Goal: Task Accomplishment & Management: Manage account settings

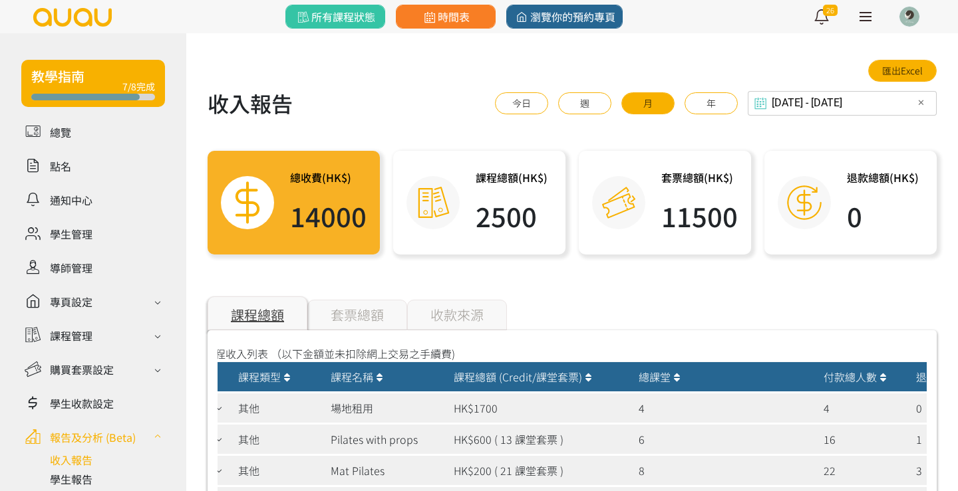
scroll to position [178, 0]
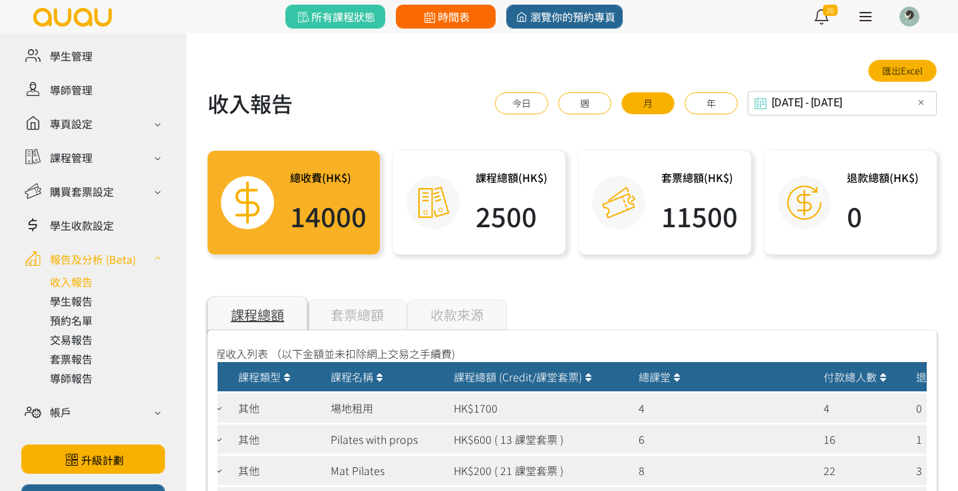
click at [446, 21] on span "時間表" at bounding box center [445, 17] width 49 height 16
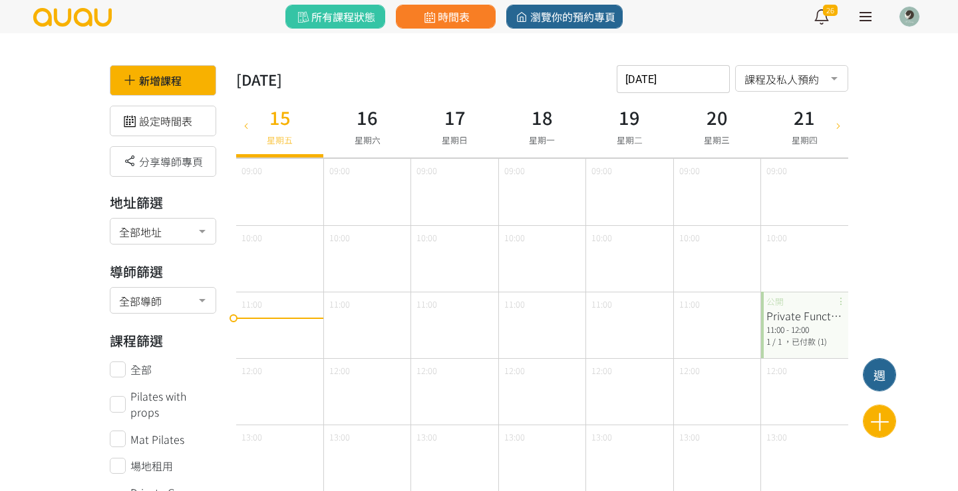
click at [249, 125] on icon at bounding box center [246, 125] width 15 height 11
type input "2025-08-08"
click at [795, 328] on div "11:00 - 12:00" at bounding box center [804, 330] width 76 height 12
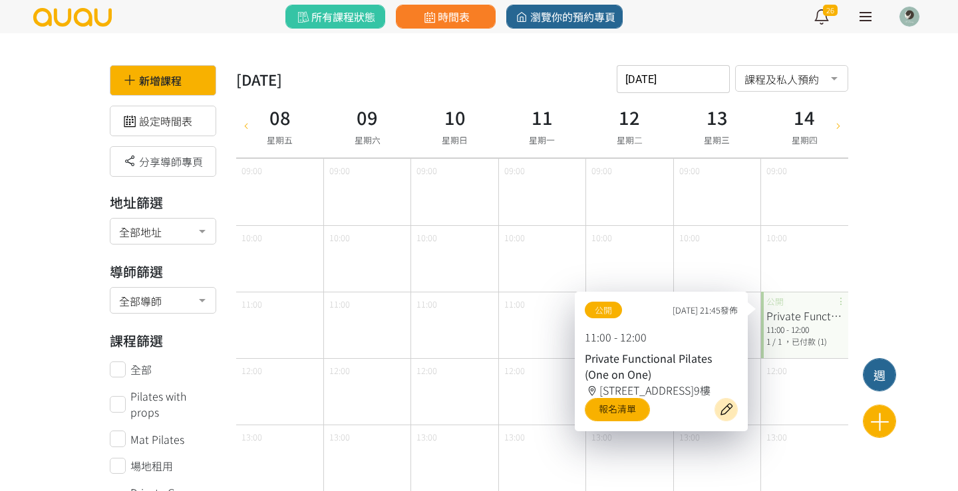
click at [841, 301] on div "Private Functional Pilates (One on One) 11:00 - 12:00 1 / 1 ，已付款 (1) 公開" at bounding box center [804, 325] width 87 height 66
click at [817, 310] on div "Private Functional Pilates (One on One)" at bounding box center [804, 316] width 76 height 16
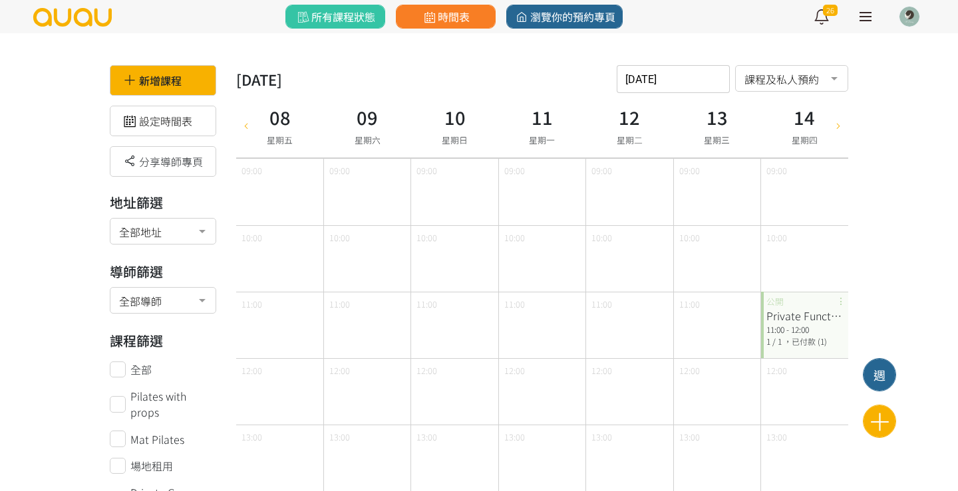
click at [818, 339] on span "，已付款 (1)" at bounding box center [804, 341] width 43 height 11
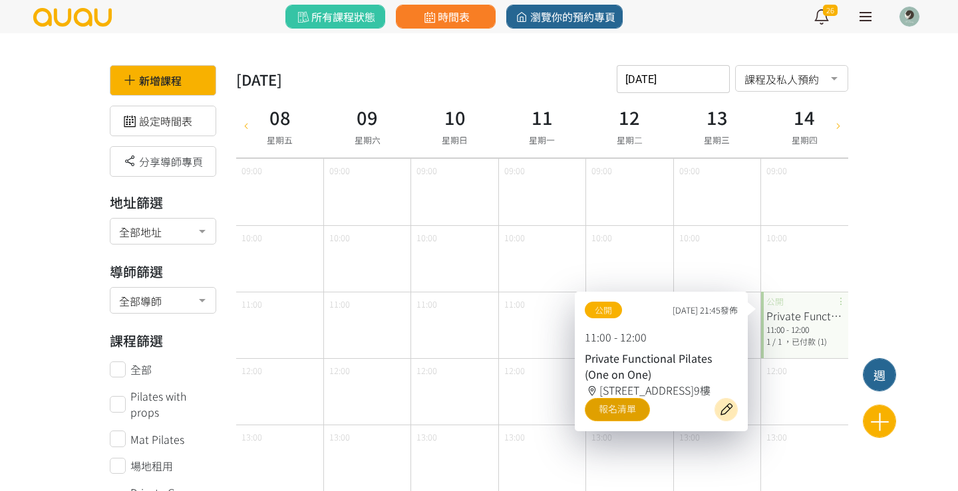
click at [615, 422] on link "報名清單" at bounding box center [616, 409] width 65 height 23
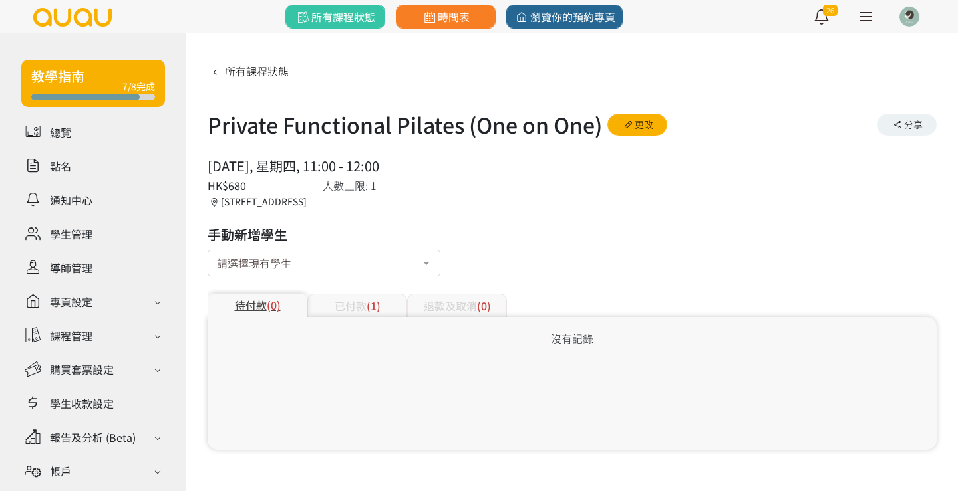
click at [371, 308] on span "(1)" at bounding box center [373, 306] width 14 height 16
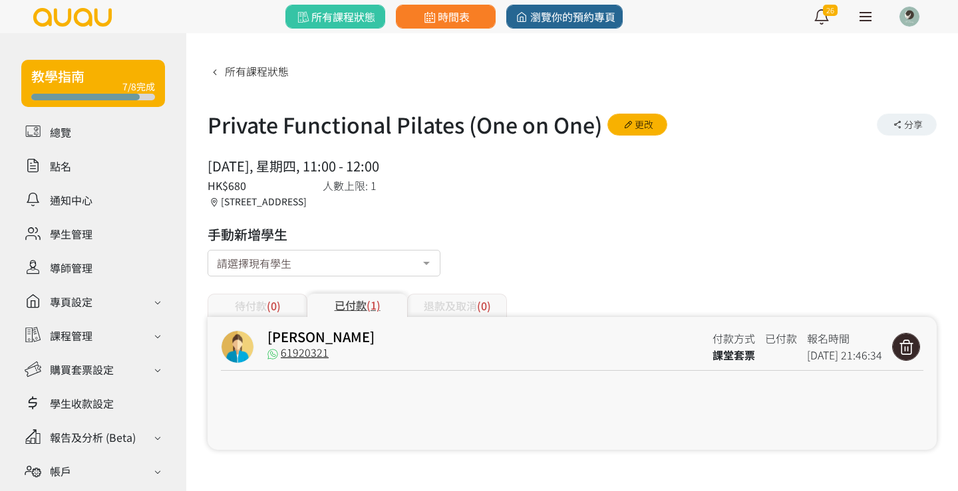
click at [900, 348] on icon at bounding box center [905, 347] width 25 height 18
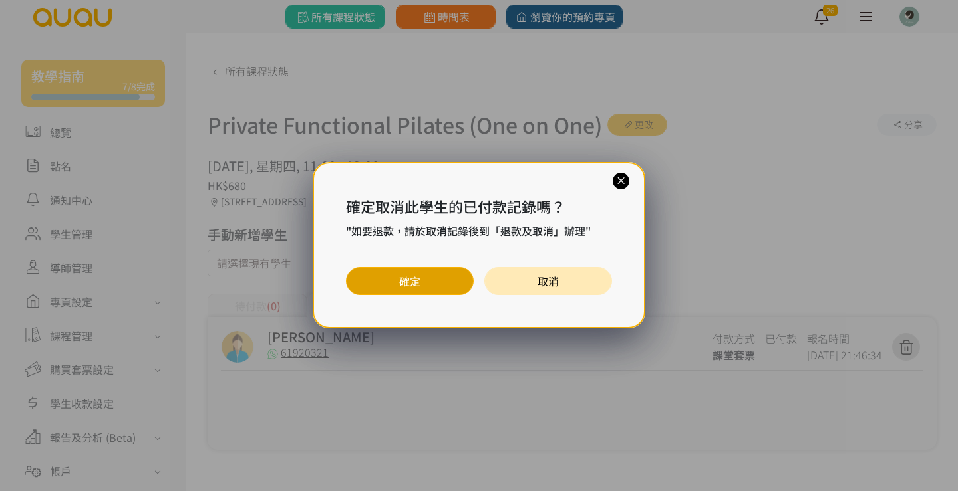
click at [439, 269] on button "確定" at bounding box center [410, 281] width 128 height 28
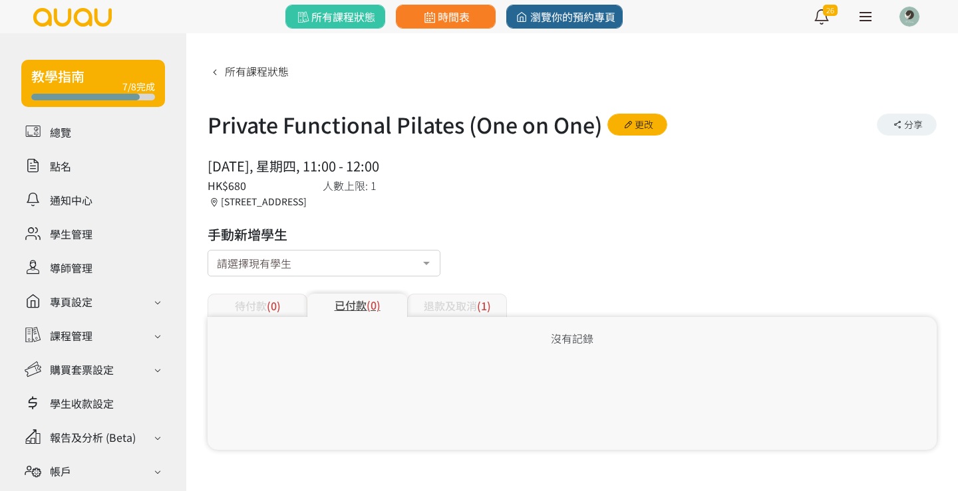
click at [466, 301] on div "退款及取消 (1)" at bounding box center [457, 305] width 100 height 23
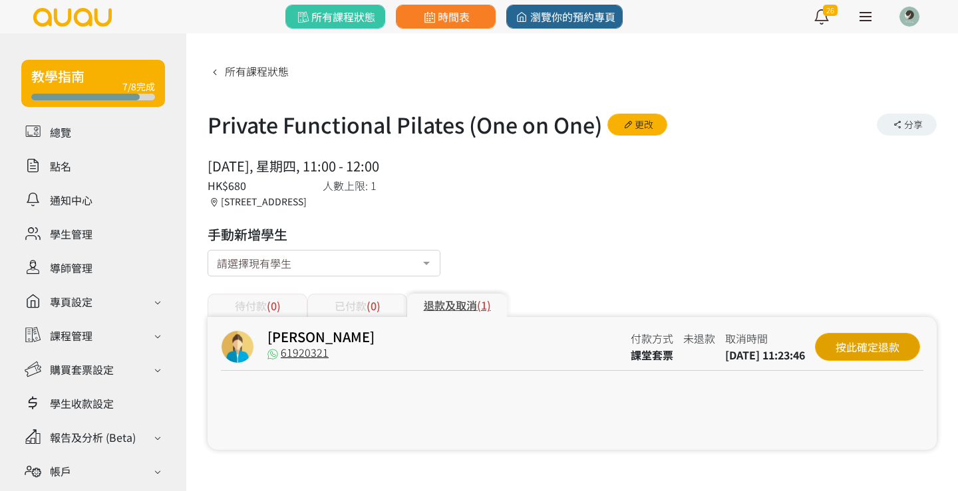
click at [888, 342] on div "按此確定退款" at bounding box center [867, 347] width 105 height 28
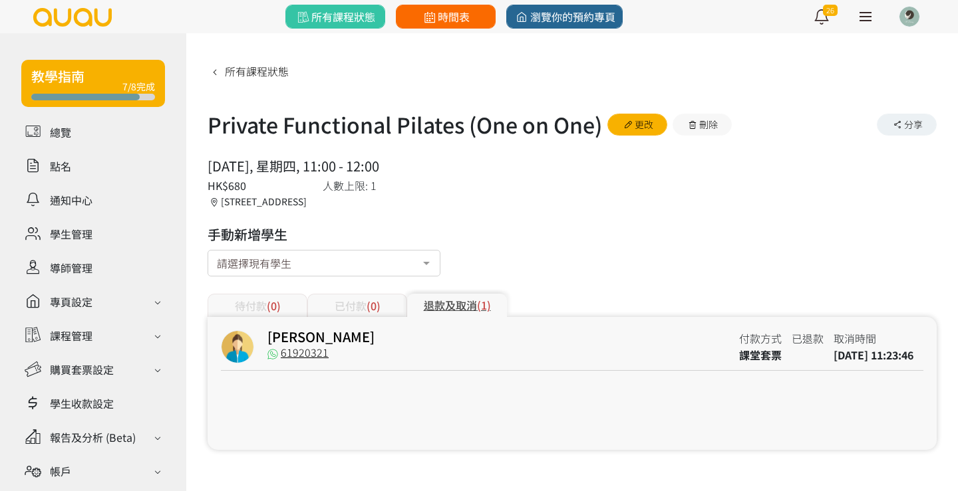
click at [452, 17] on span "時間表" at bounding box center [445, 17] width 49 height 16
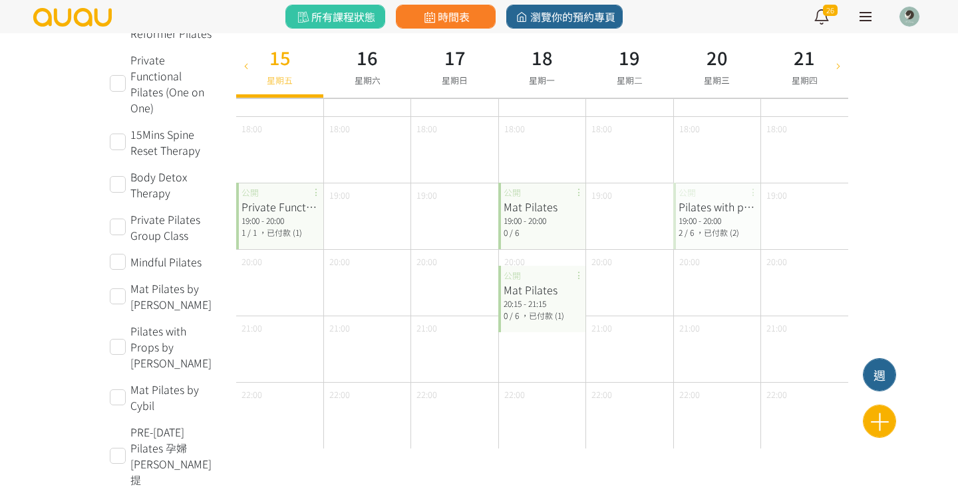
scroll to position [640, 0]
click at [266, 217] on div "19:00 - 20:00" at bounding box center [279, 221] width 76 height 12
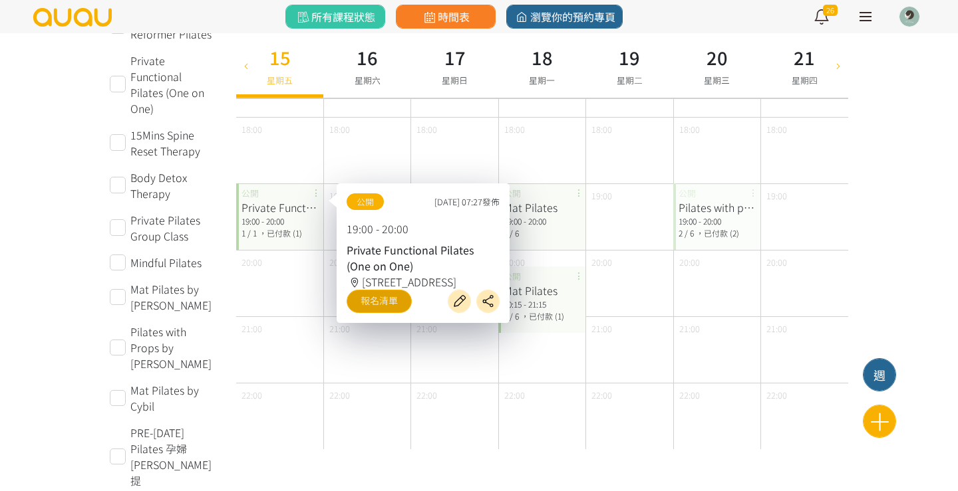
click at [385, 313] on link "報名清單" at bounding box center [378, 301] width 65 height 23
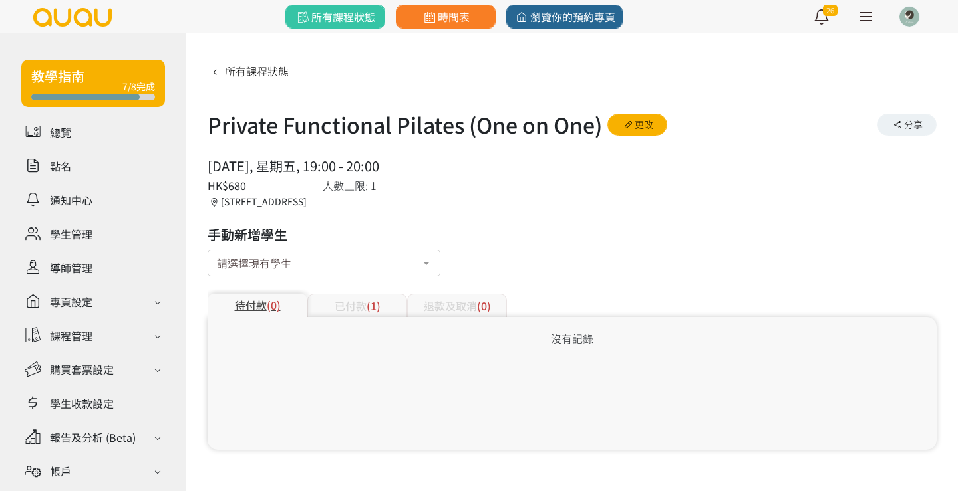
click at [352, 313] on div "已付款 (1)" at bounding box center [357, 305] width 100 height 23
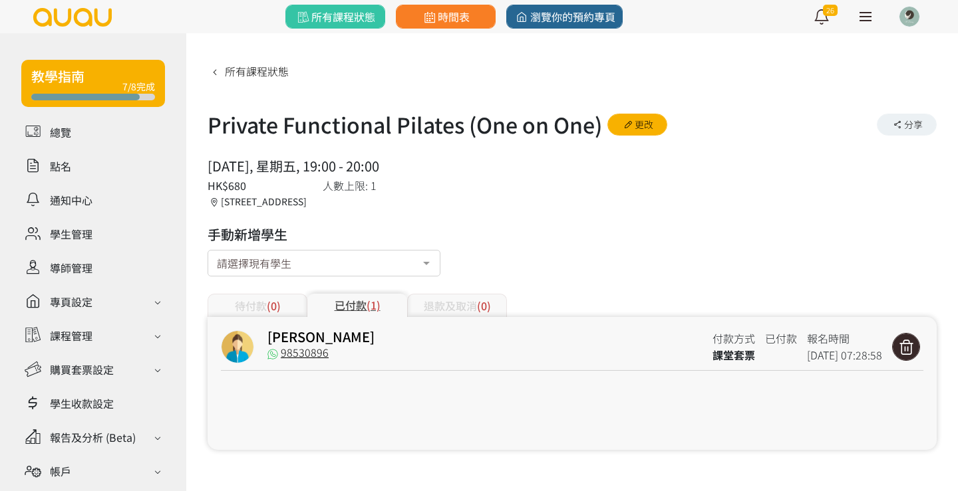
click at [909, 355] on icon at bounding box center [905, 347] width 25 height 18
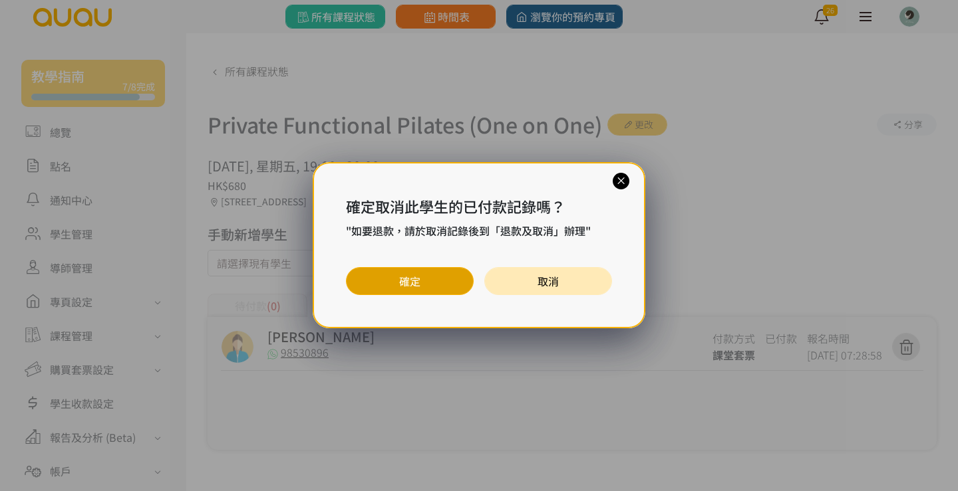
click at [467, 285] on button "確定" at bounding box center [410, 281] width 128 height 28
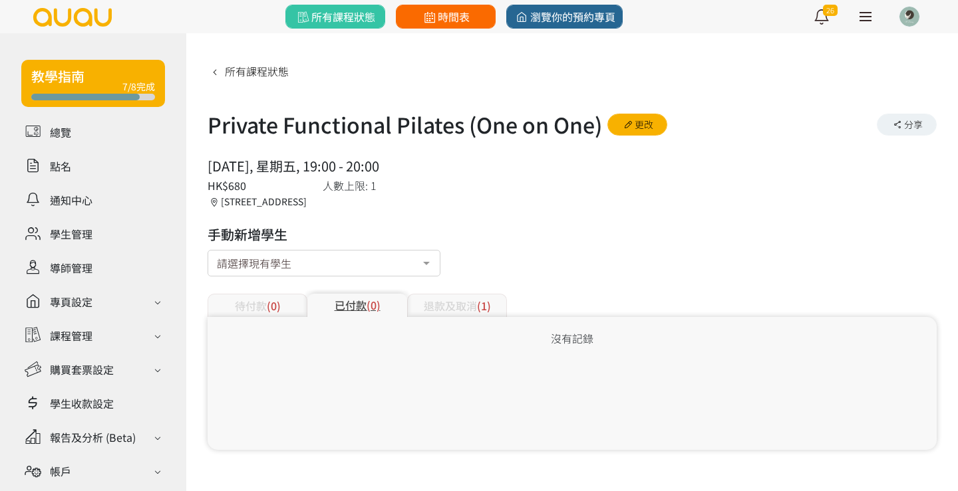
click at [464, 15] on span "時間表" at bounding box center [445, 17] width 49 height 16
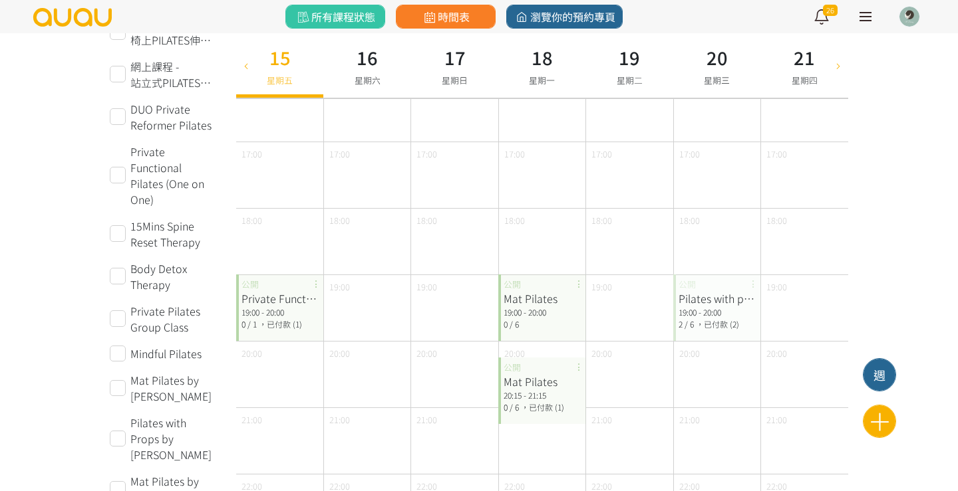
scroll to position [549, 0]
click at [543, 398] on div "20:15 - 21:15" at bounding box center [541, 396] width 76 height 12
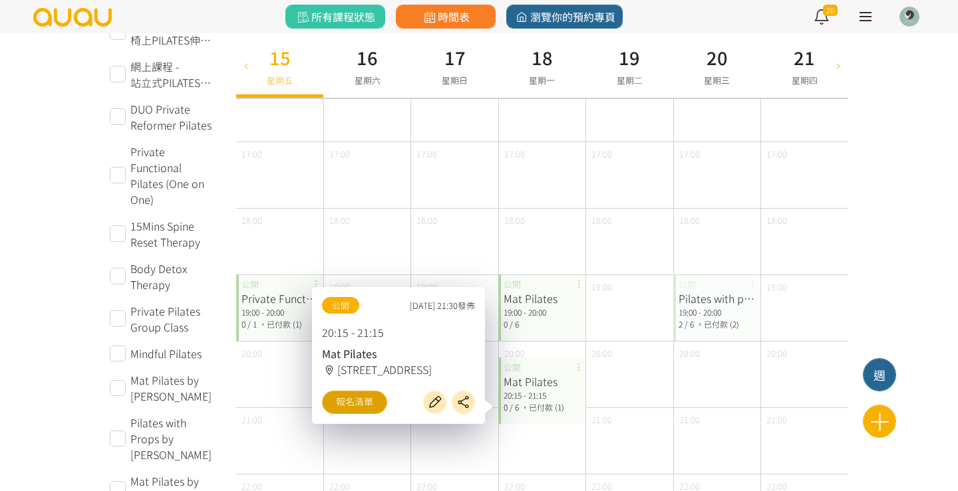
click at [361, 403] on link "報名清單" at bounding box center [354, 402] width 65 height 23
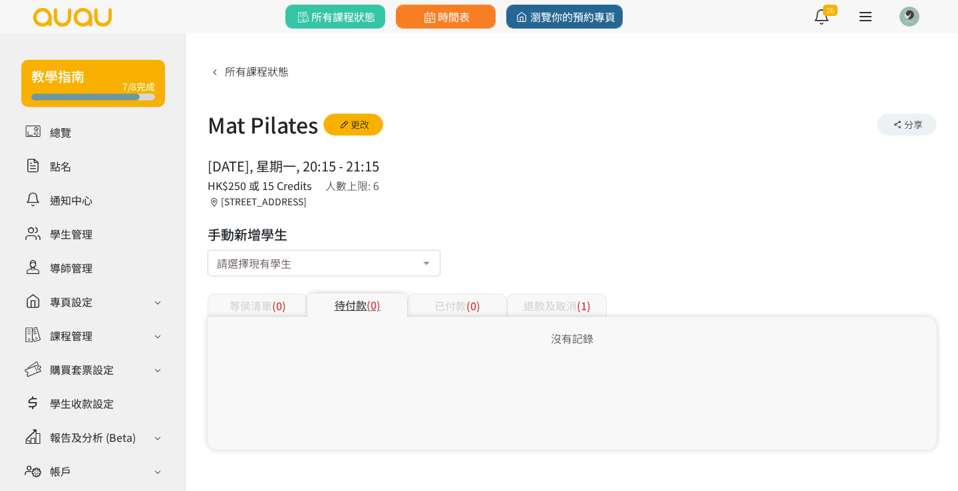
click at [583, 311] on span "(1)" at bounding box center [584, 306] width 14 height 16
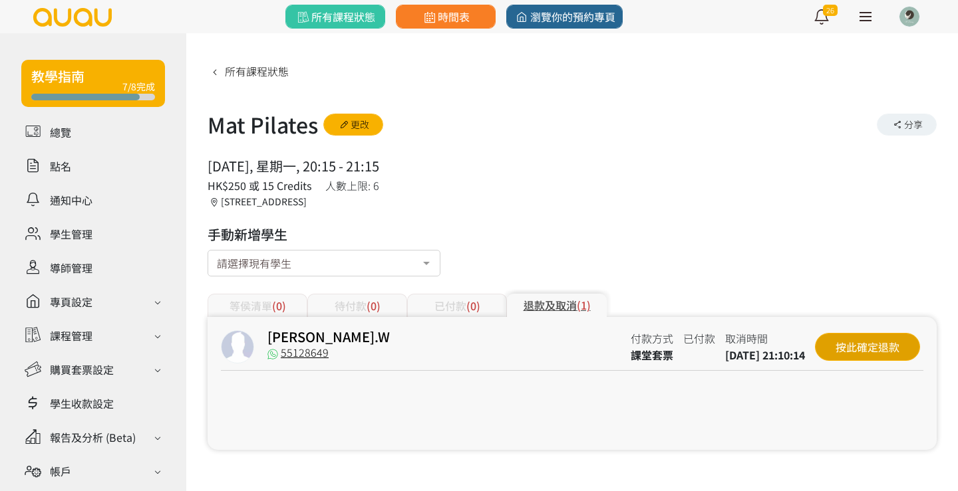
click at [846, 352] on div "按此確定退款" at bounding box center [867, 347] width 105 height 28
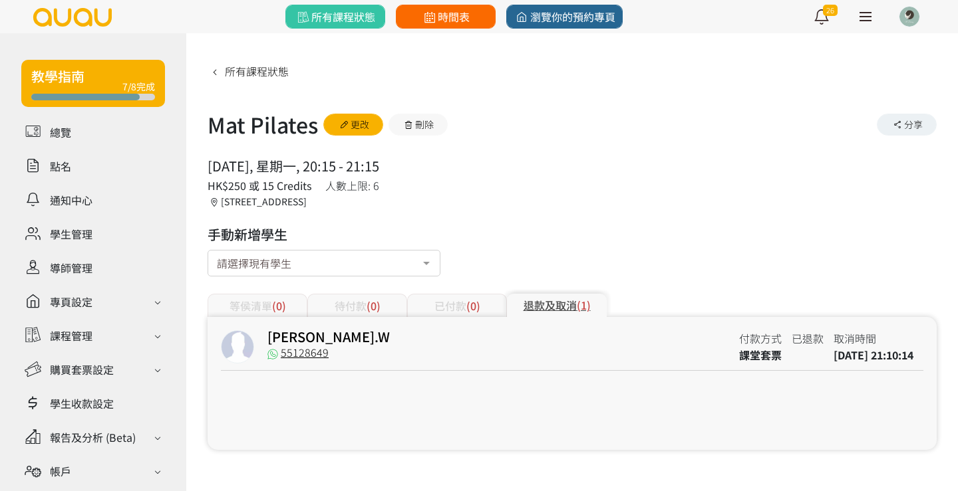
click at [453, 26] on link "時間表" at bounding box center [446, 17] width 100 height 24
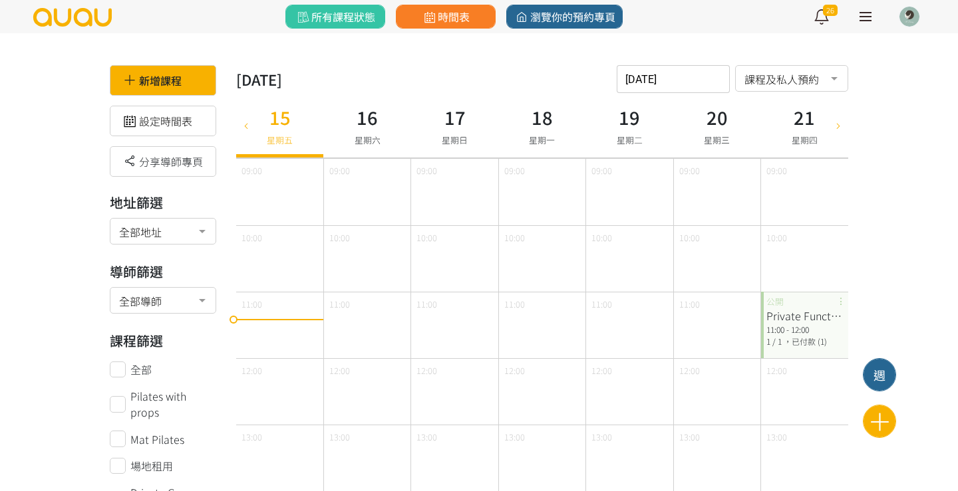
click at [844, 122] on icon at bounding box center [838, 125] width 15 height 11
type input "[DATE]"
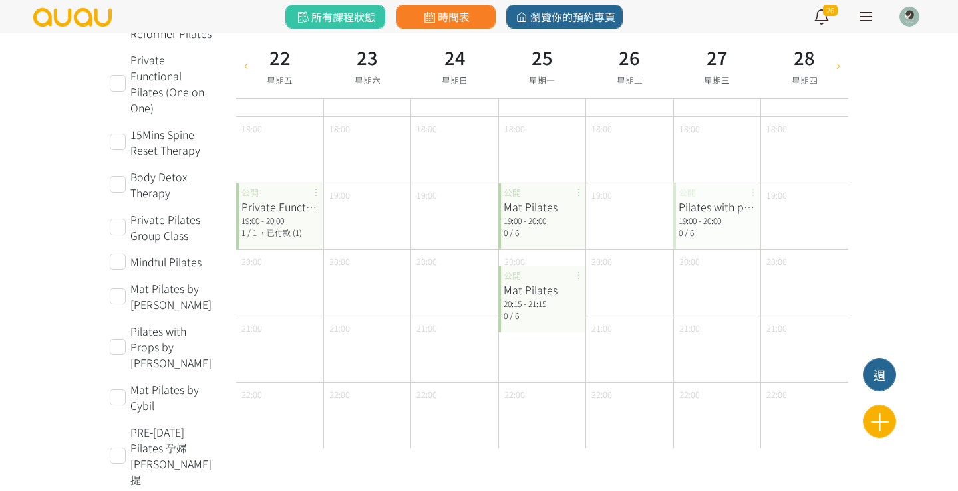
scroll to position [640, 0]
click at [281, 227] on span "，已付款 (1)" at bounding box center [280, 232] width 43 height 11
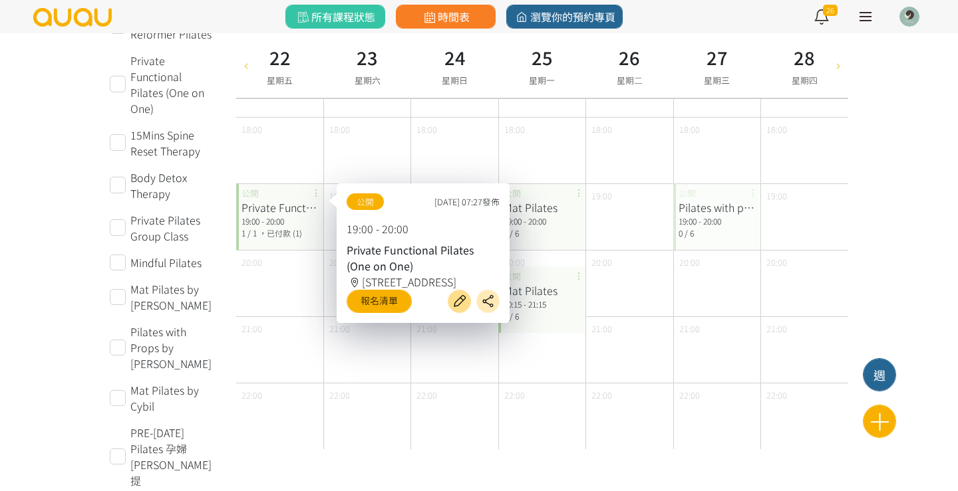
click at [464, 309] on icon at bounding box center [459, 301] width 21 height 15
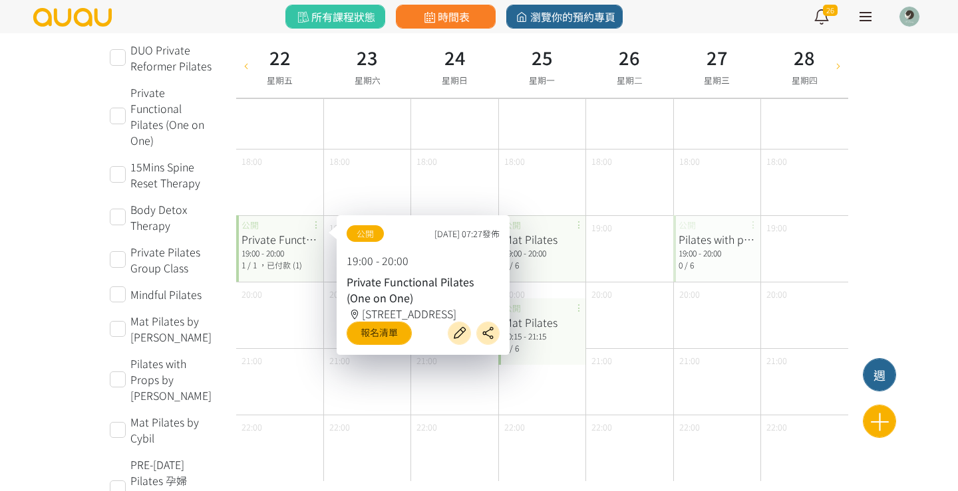
type input "[DATE] 19:00"
type input "[DATE] 20:00"
type input "680"
type input "1"
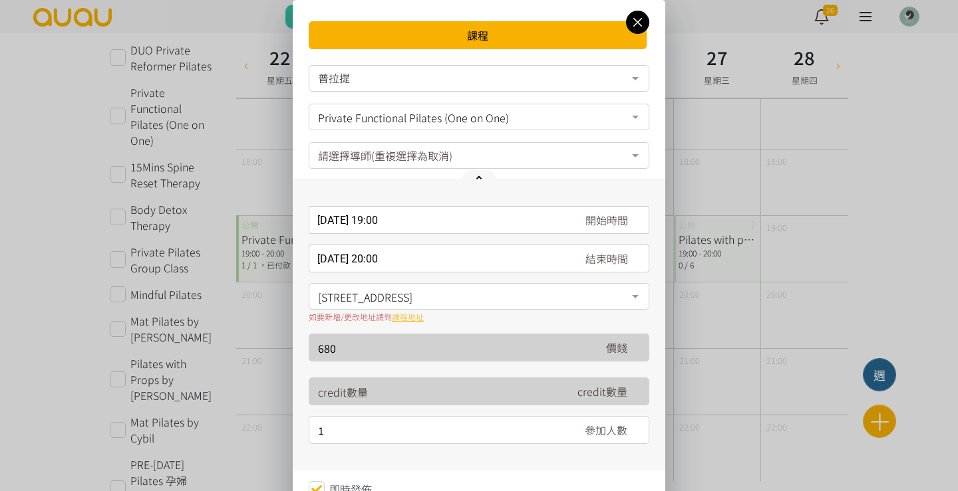
click at [363, 223] on div "[DATE] 19:00 開始時間 [DATE] Sun Mon Tue Wed Thu Fri Sat 1 2 3 4 5 6 7 8 9 10 11 12…" at bounding box center [479, 220] width 340 height 28
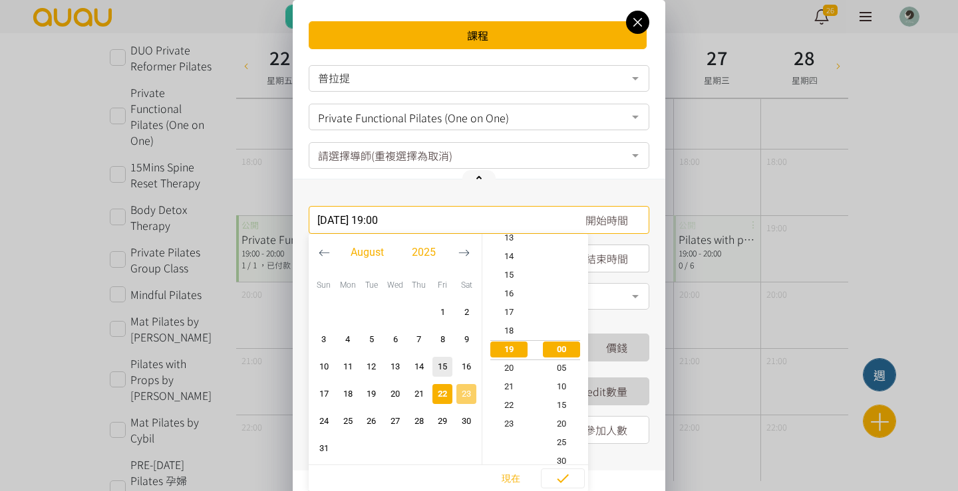
click at [461, 388] on span "23" at bounding box center [466, 394] width 16 height 13
type input "[DATE] 19:00"
type input "[DATE] 20:00"
click at [514, 297] on span "16" at bounding box center [508, 293] width 53 height 13
type input "[DATE] 16:00"
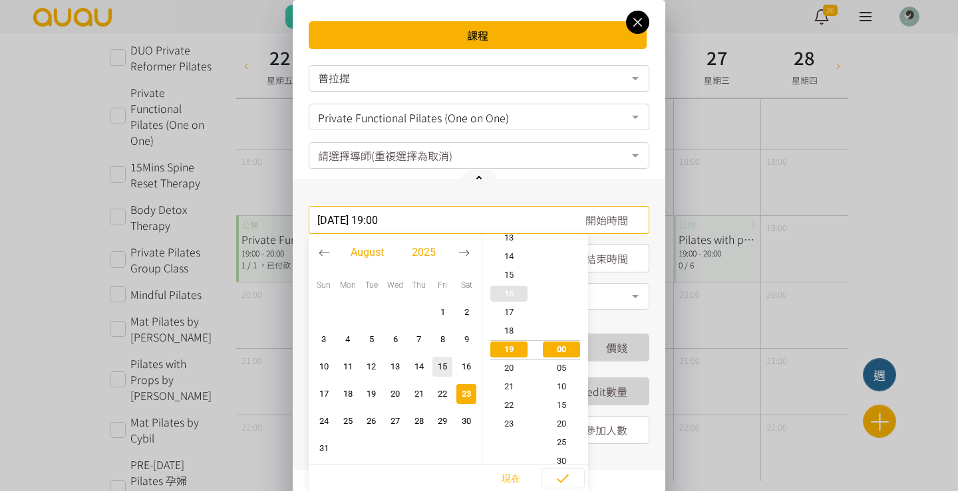
type input "[DATE] 17:00"
click at [562, 463] on span "30" at bounding box center [561, 461] width 53 height 13
type input "[DATE] 16:30"
type input "[DATE] 17:30"
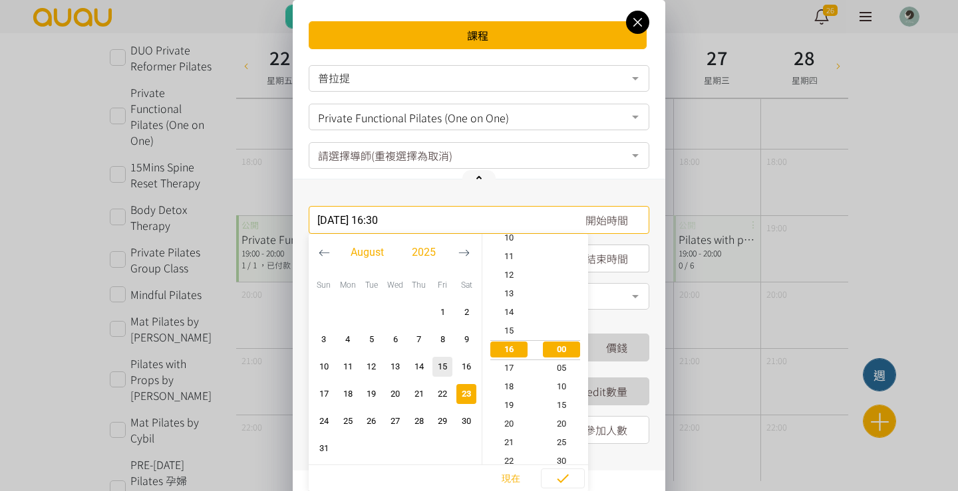
scroll to position [112, 0]
click at [565, 477] on icon "button" at bounding box center [563, 479] width 16 height 16
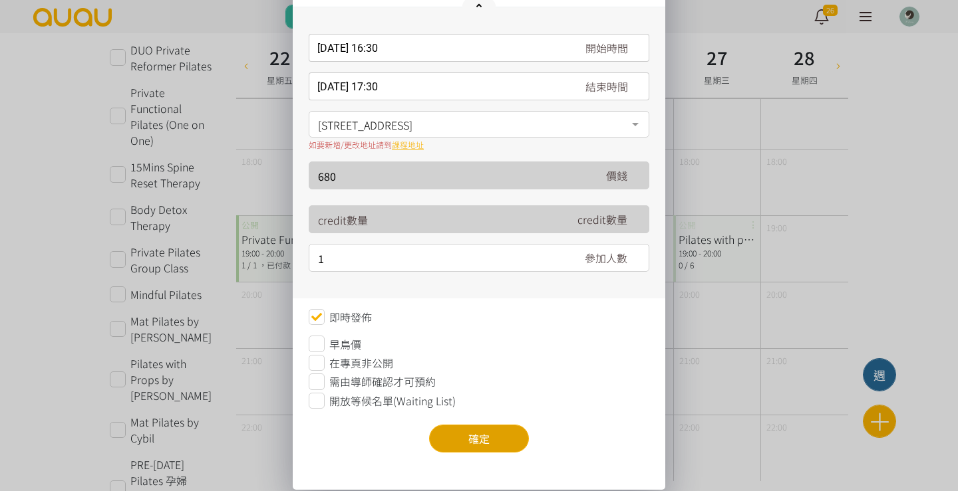
scroll to position [172, 0]
click at [507, 437] on button "確定" at bounding box center [479, 439] width 100 height 28
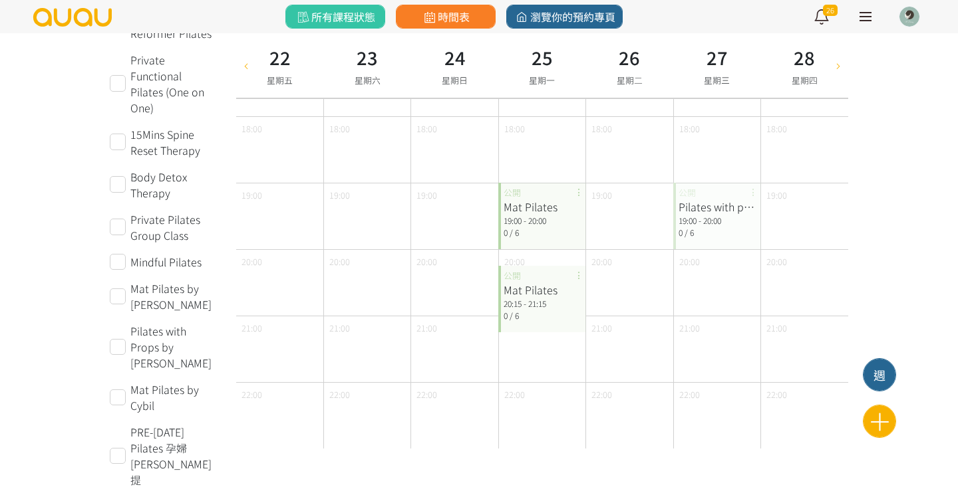
scroll to position [640, 0]
